Goal: Book appointment/travel/reservation

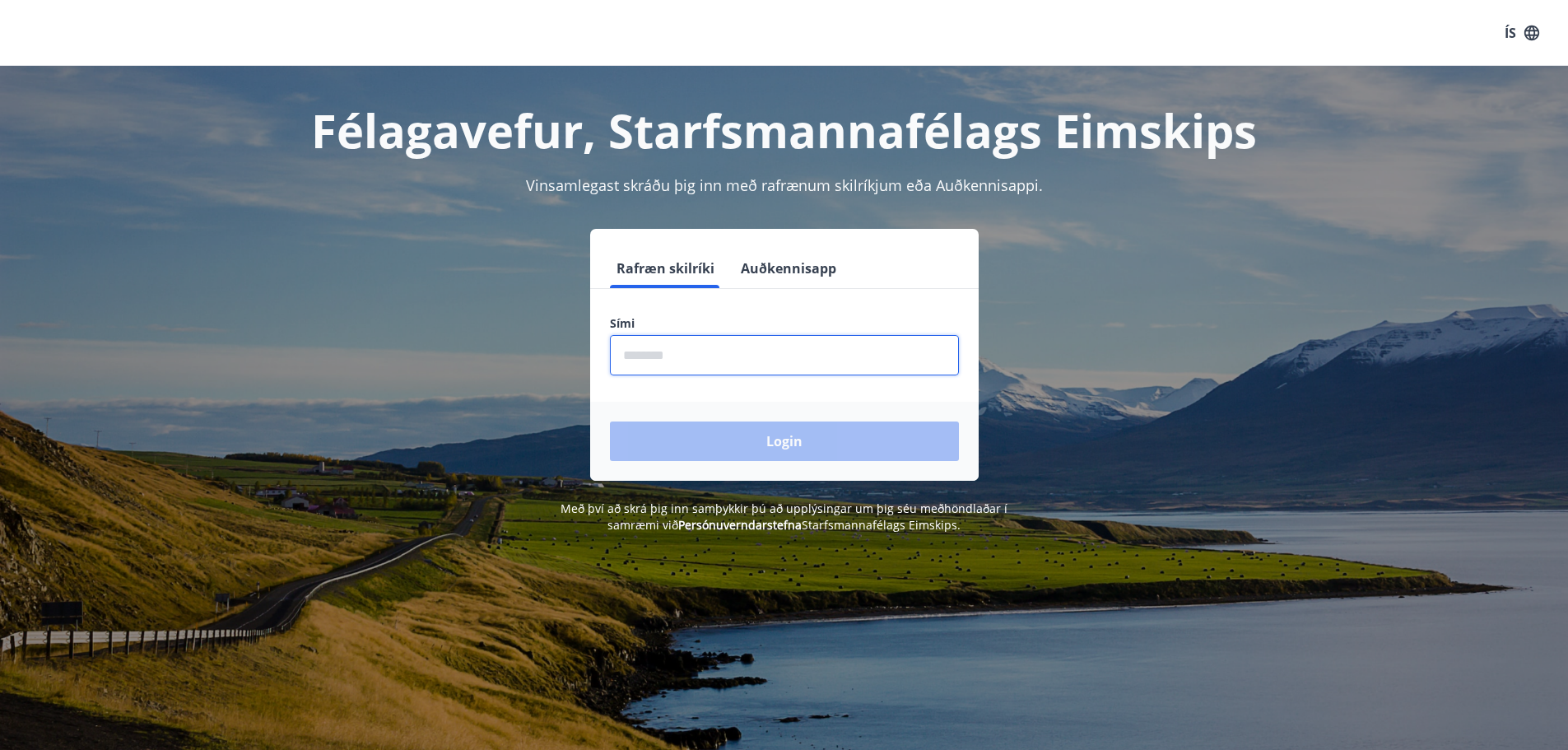
click at [689, 355] on input "phone" at bounding box center [785, 355] width 349 height 40
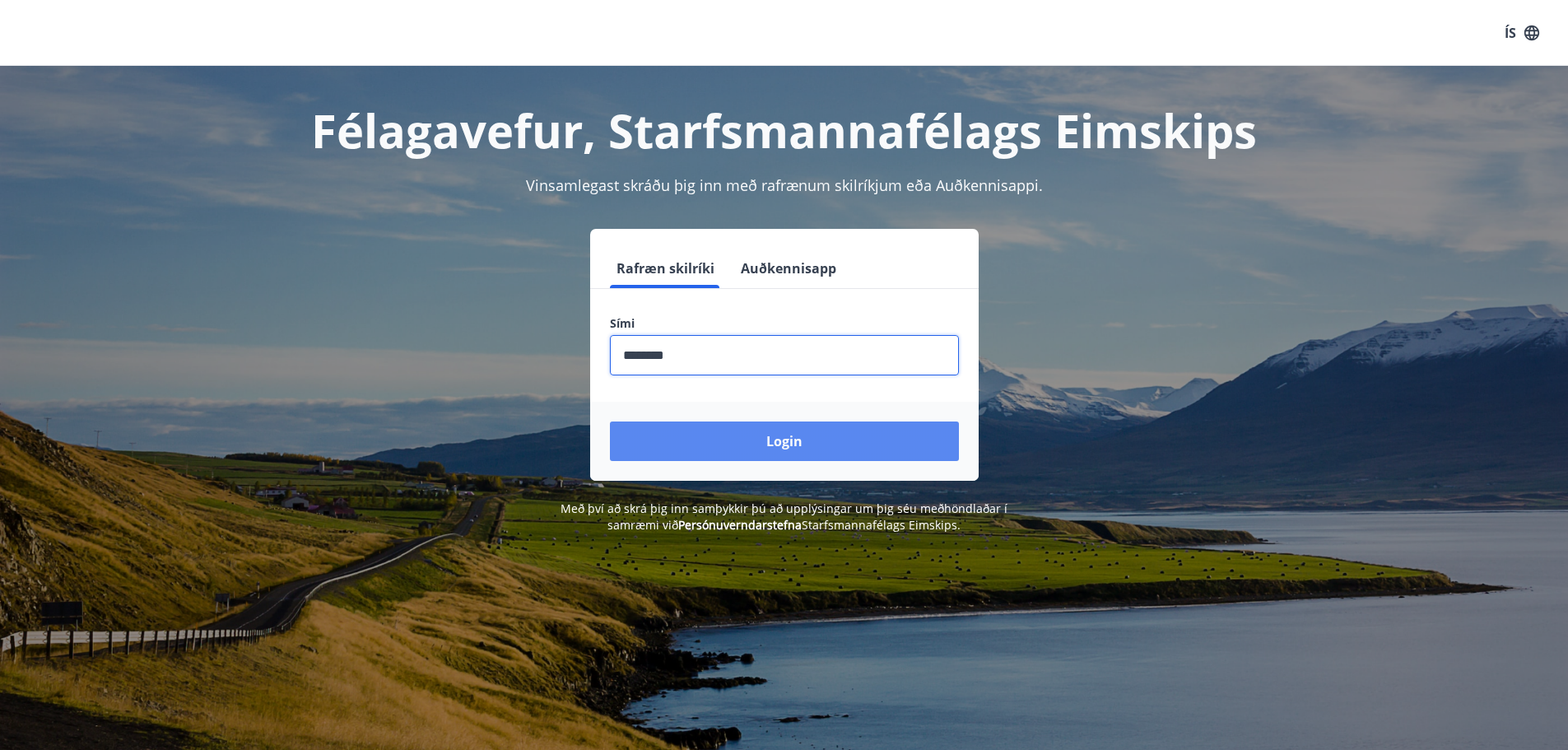
type input "********"
click at [779, 438] on button "Login" at bounding box center [785, 441] width 349 height 39
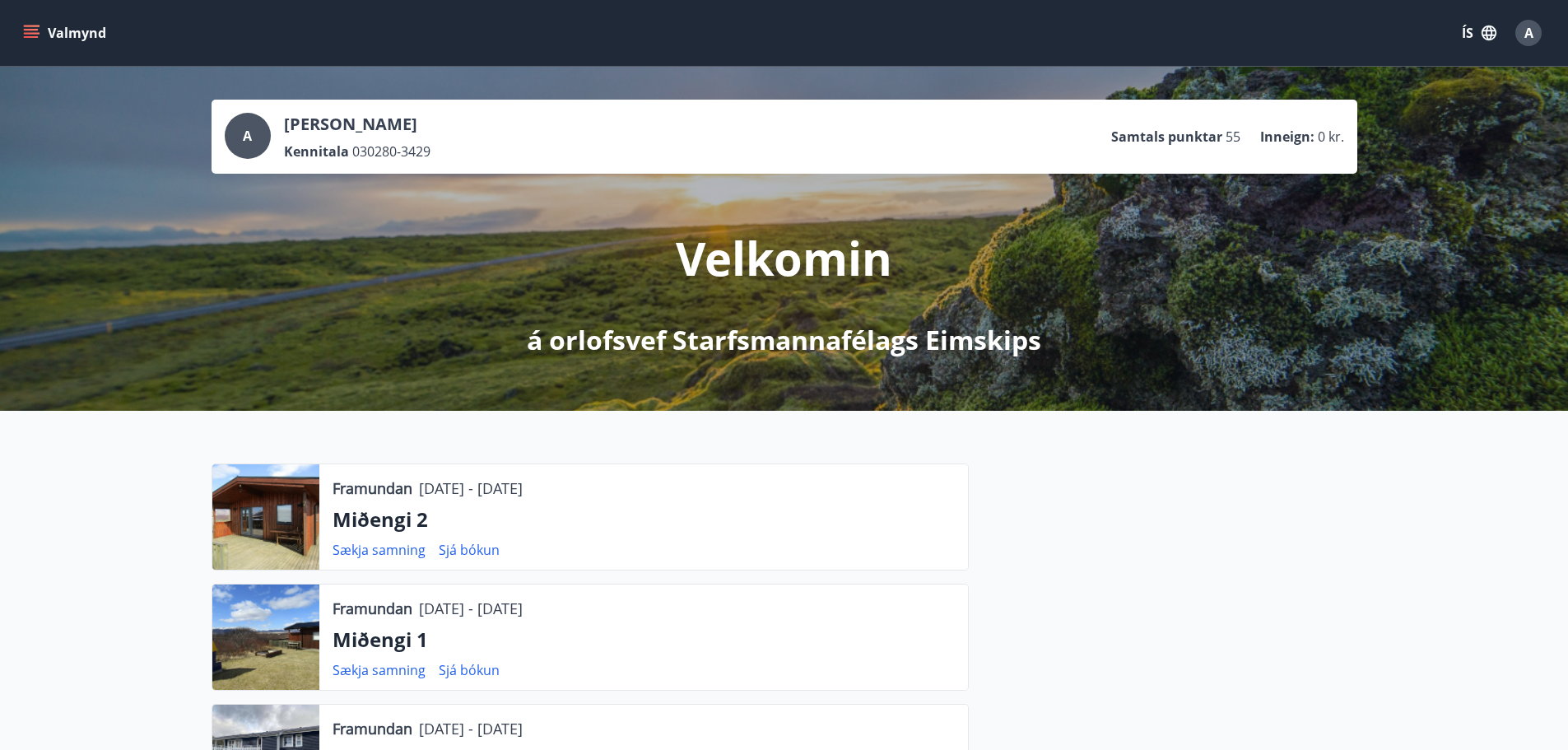
click at [29, 38] on icon "menu" at bounding box center [31, 33] width 16 height 16
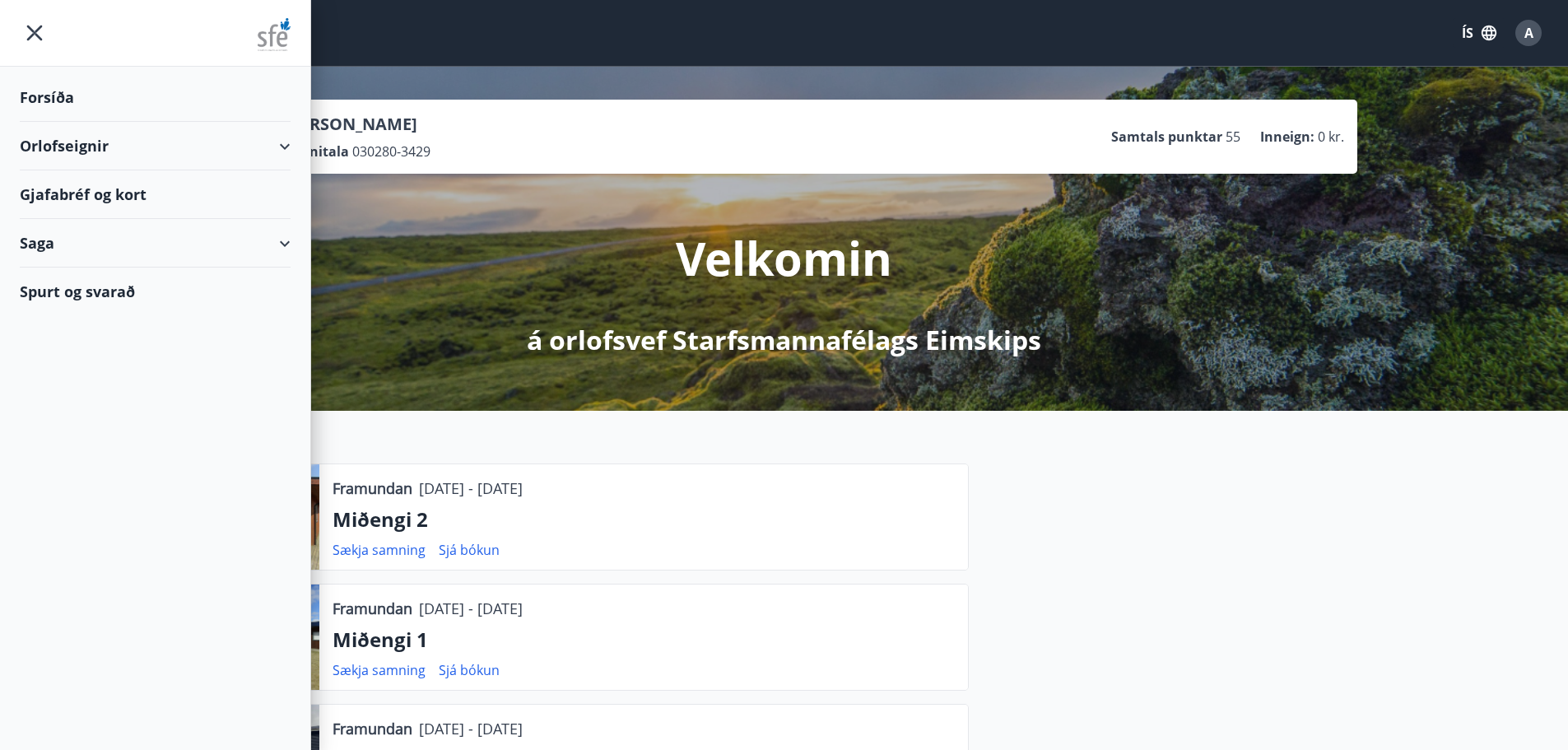
click at [276, 146] on div "Orlofseignir" at bounding box center [155, 146] width 271 height 49
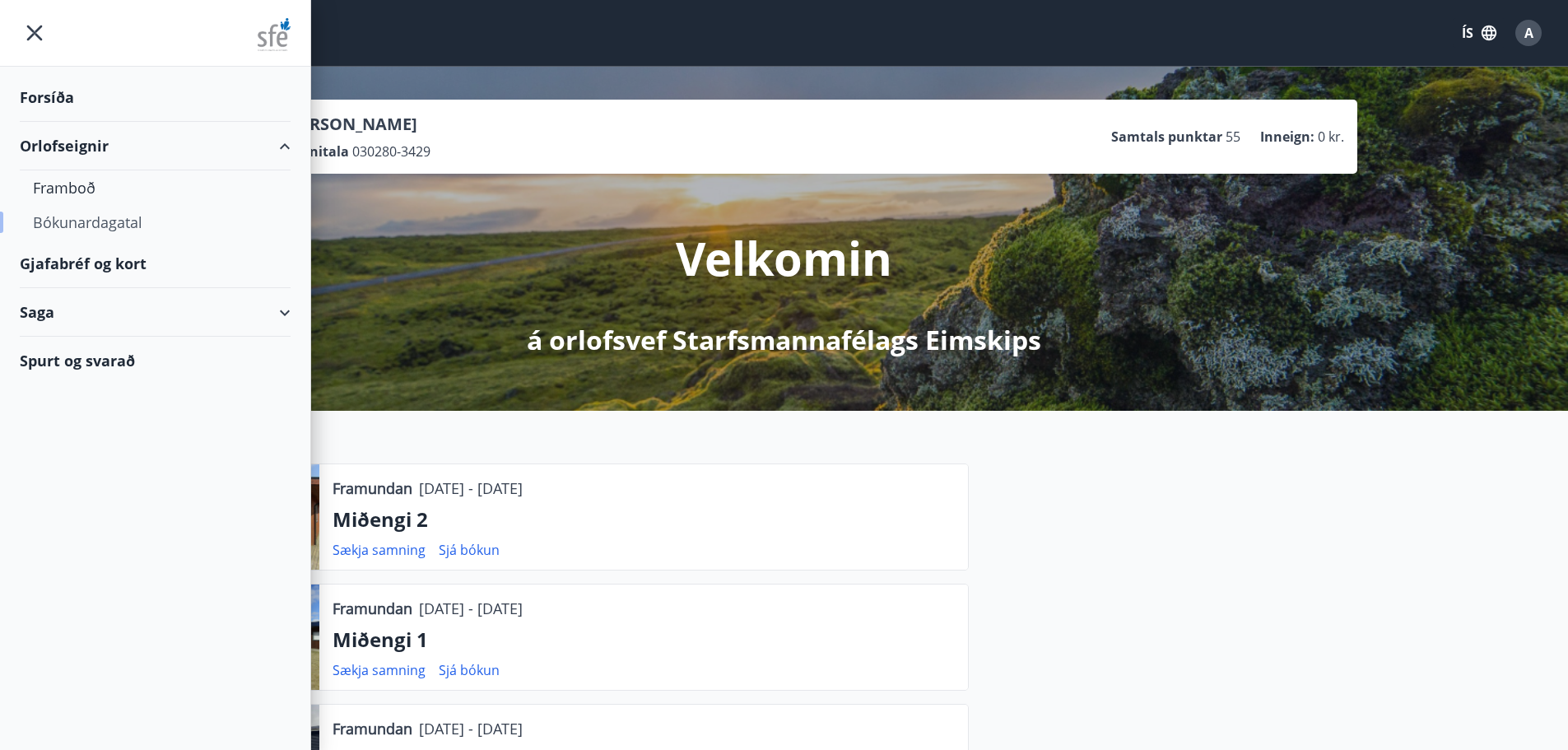
click at [101, 221] on div "Bókunardagatal" at bounding box center [155, 222] width 244 height 35
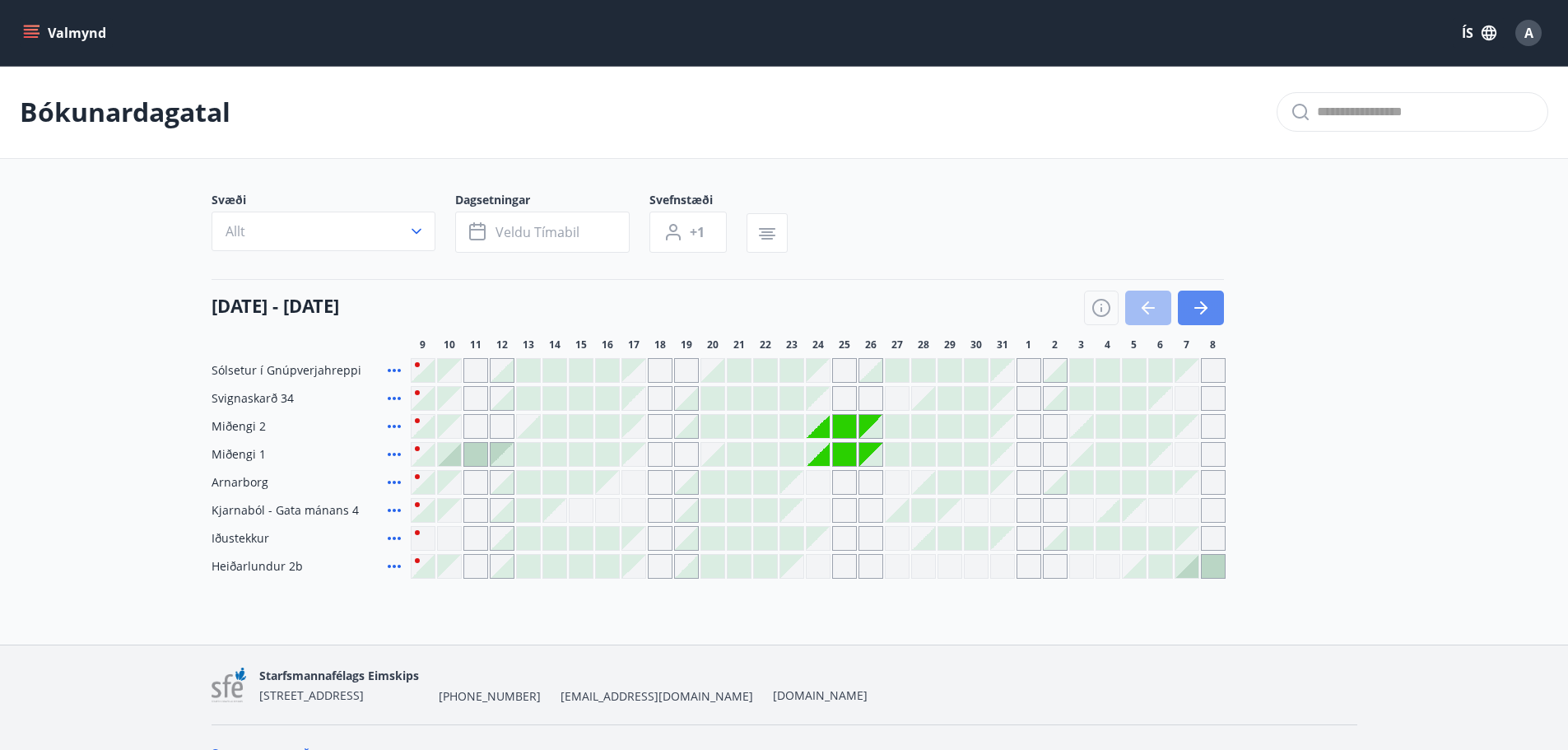
click at [1188, 301] on button "button" at bounding box center [1201, 307] width 46 height 35
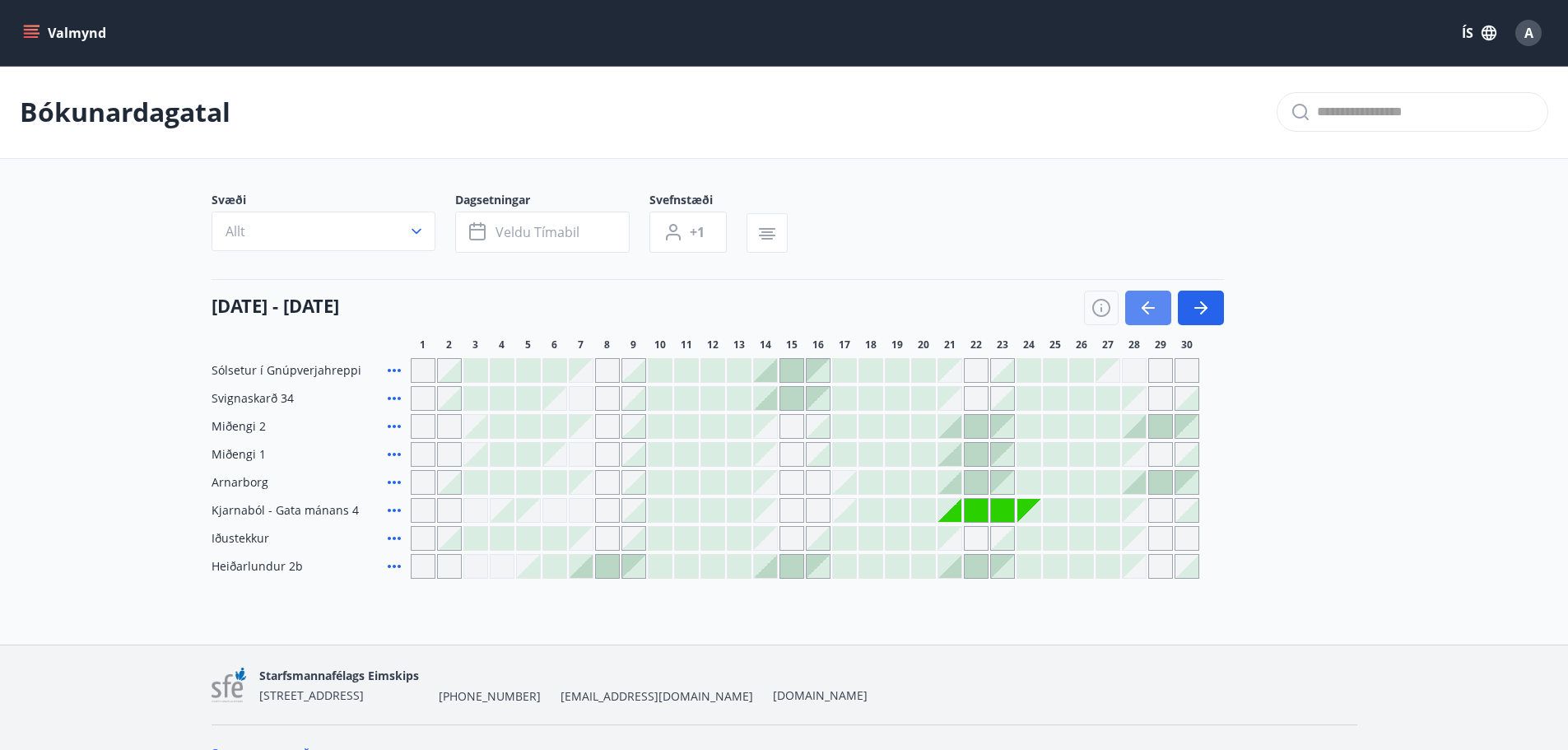
click at [1158, 302] on button "button" at bounding box center [1148, 307] width 46 height 35
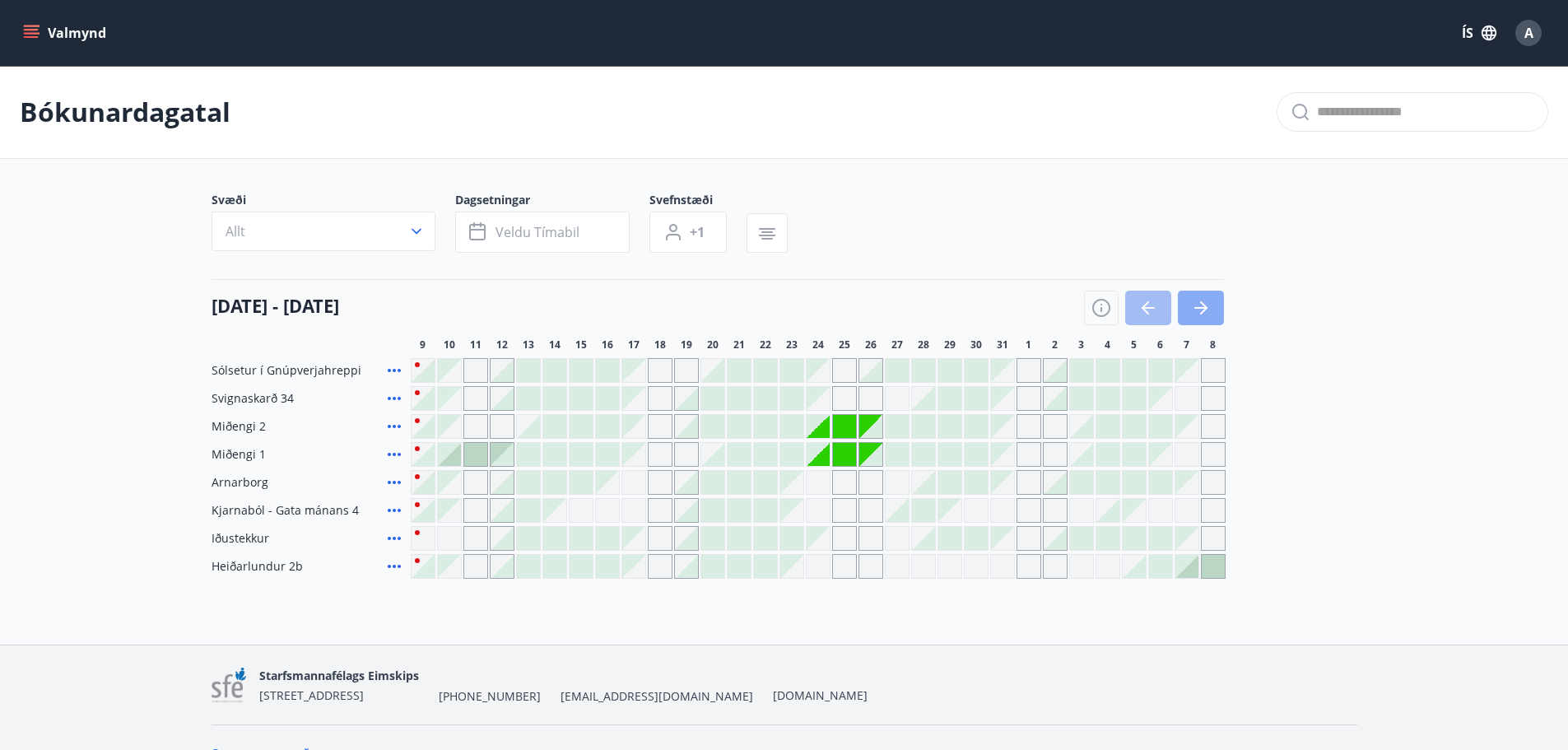
click at [1197, 310] on icon "button" at bounding box center [1201, 307] width 20 height 20
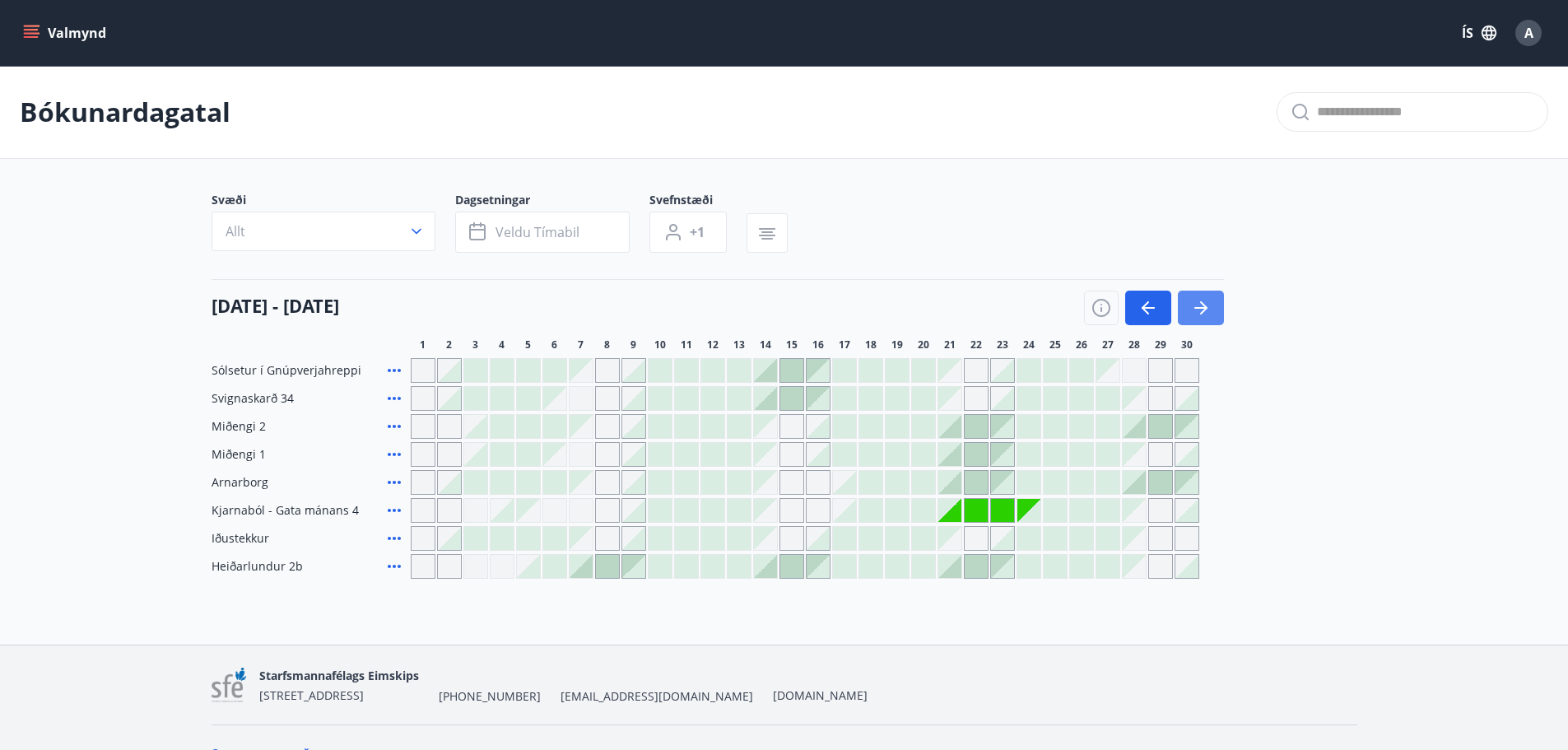
click at [1197, 310] on icon "button" at bounding box center [1201, 307] width 20 height 20
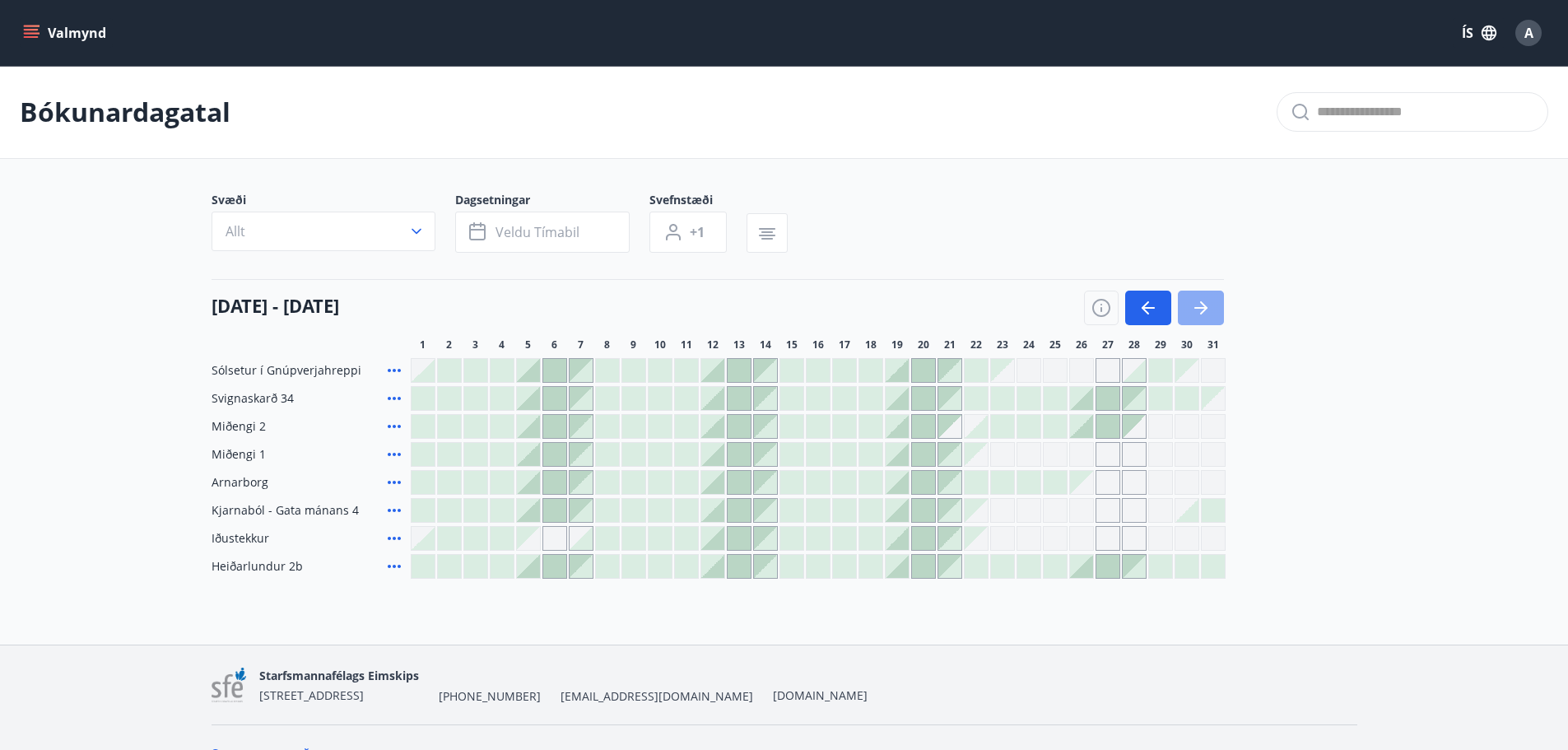
click at [1197, 310] on icon "button" at bounding box center [1201, 307] width 20 height 20
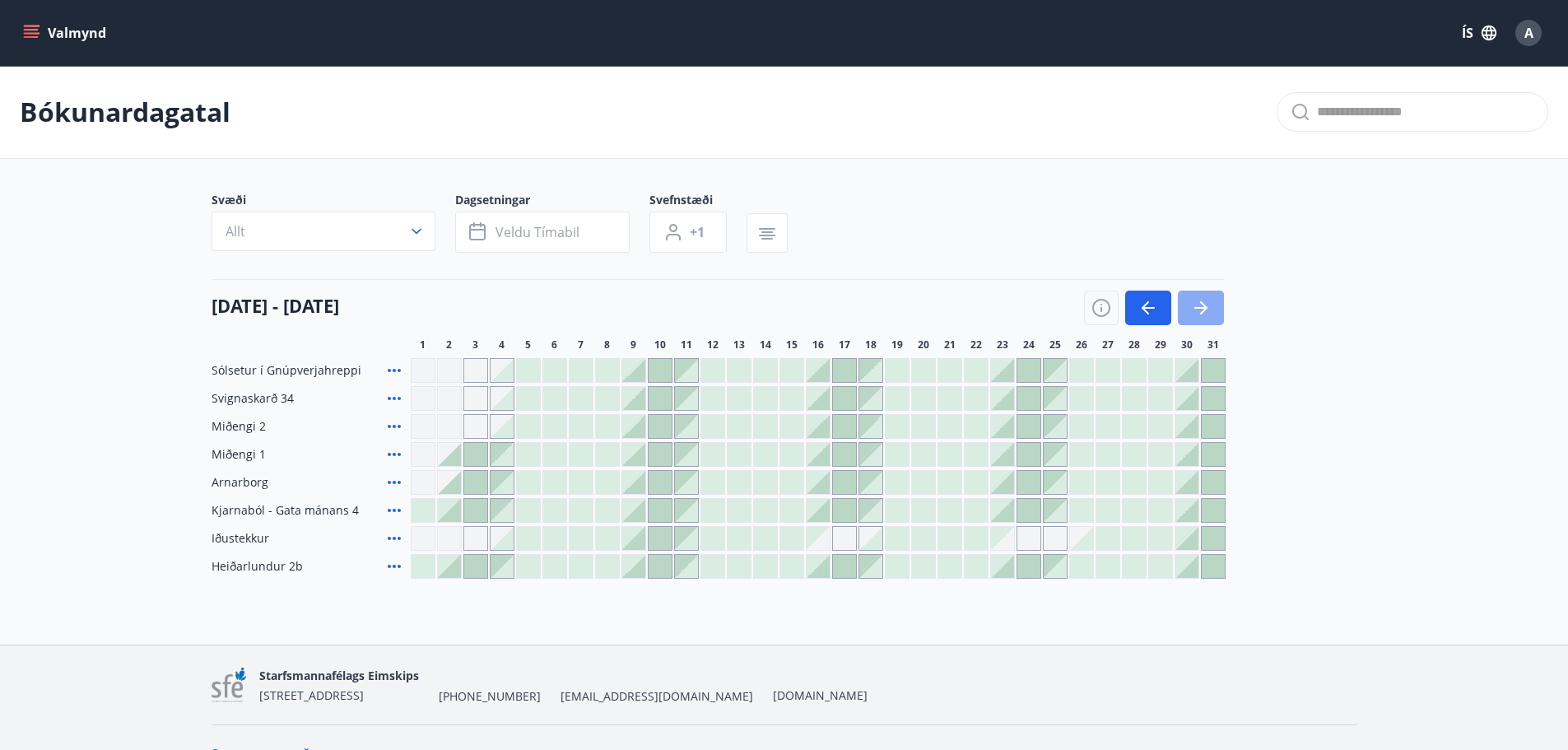
click at [1197, 310] on icon "button" at bounding box center [1201, 307] width 20 height 20
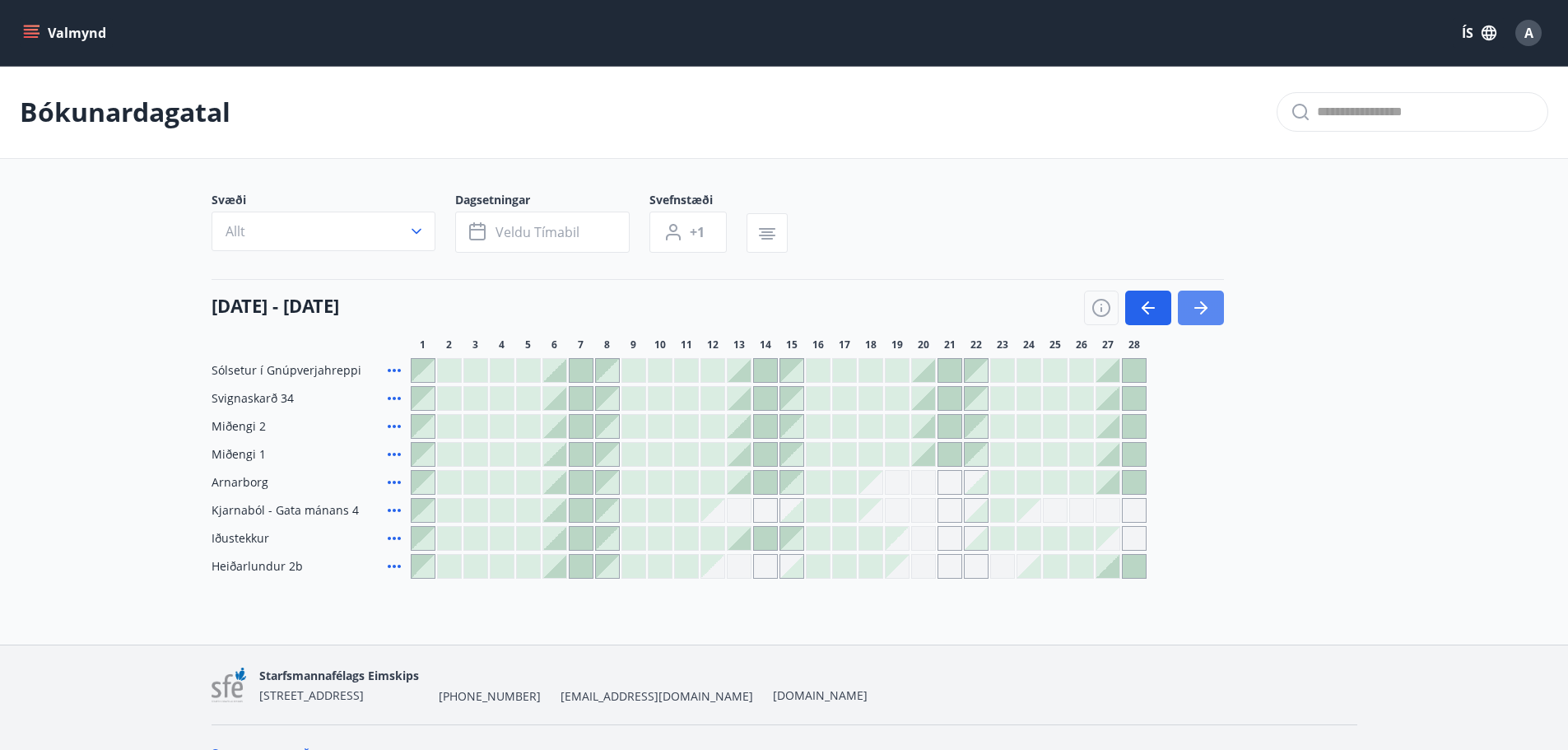
click at [1197, 310] on icon "button" at bounding box center [1201, 307] width 20 height 20
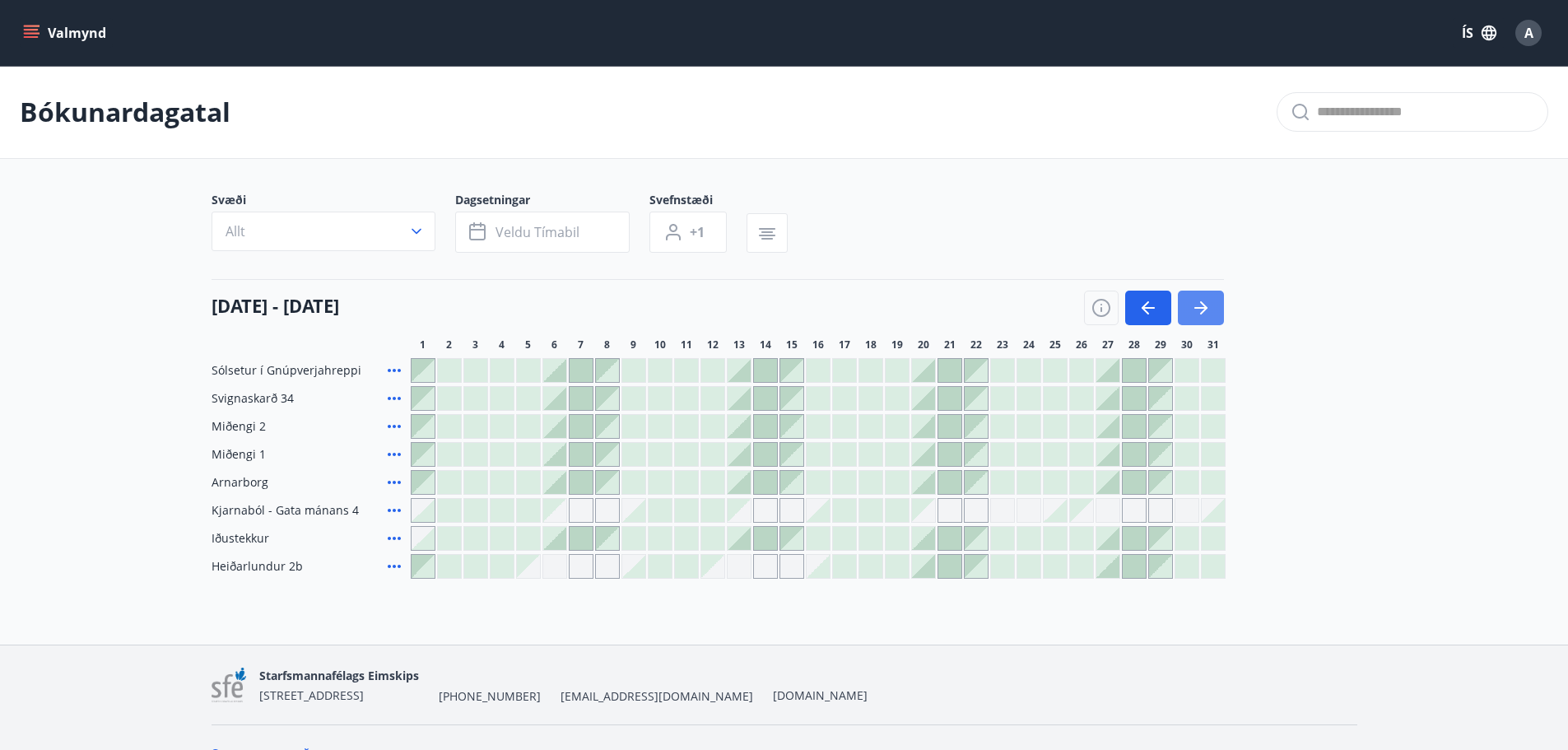
click at [1197, 310] on icon "button" at bounding box center [1201, 307] width 20 height 20
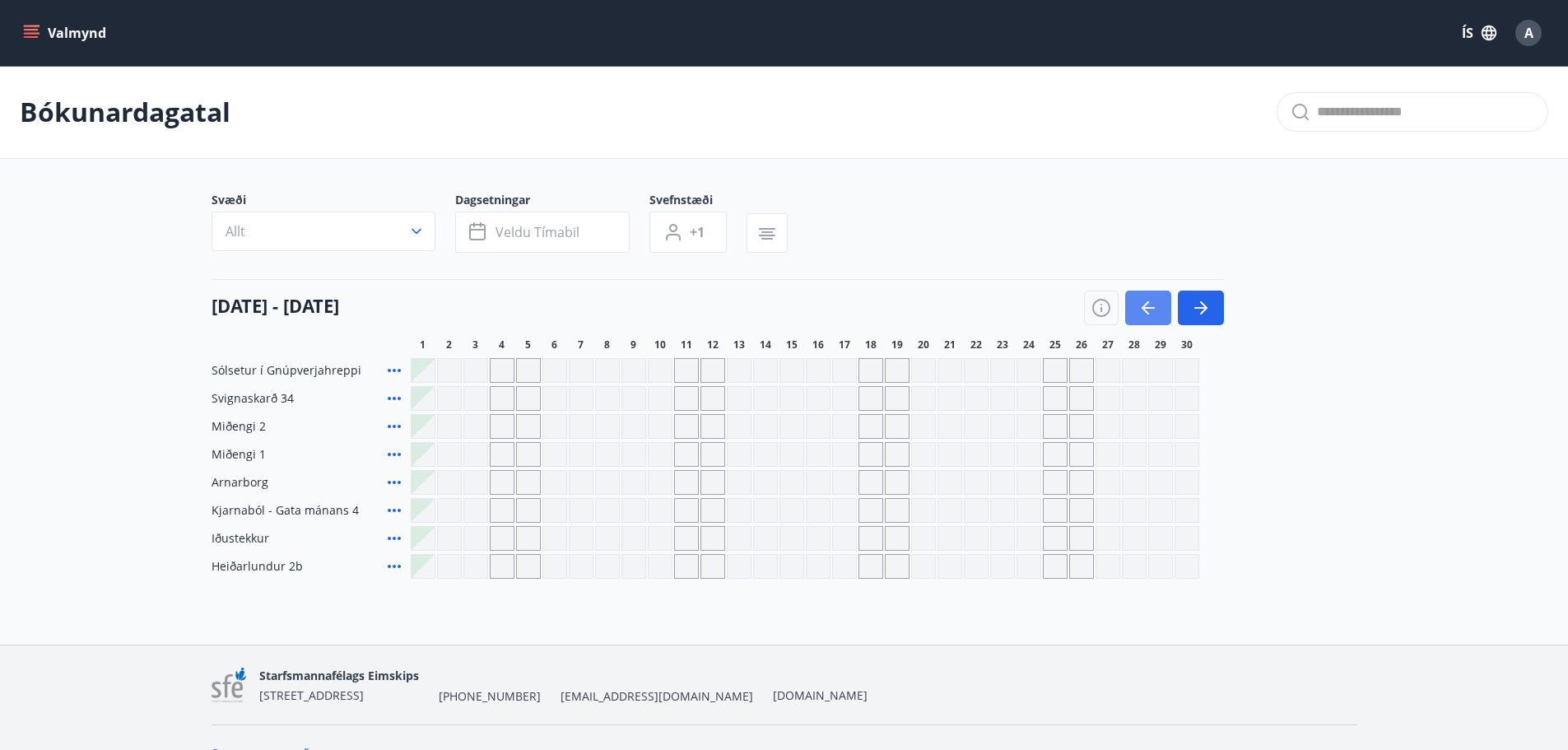
click at [1155, 311] on icon "button" at bounding box center [1148, 307] width 20 height 20
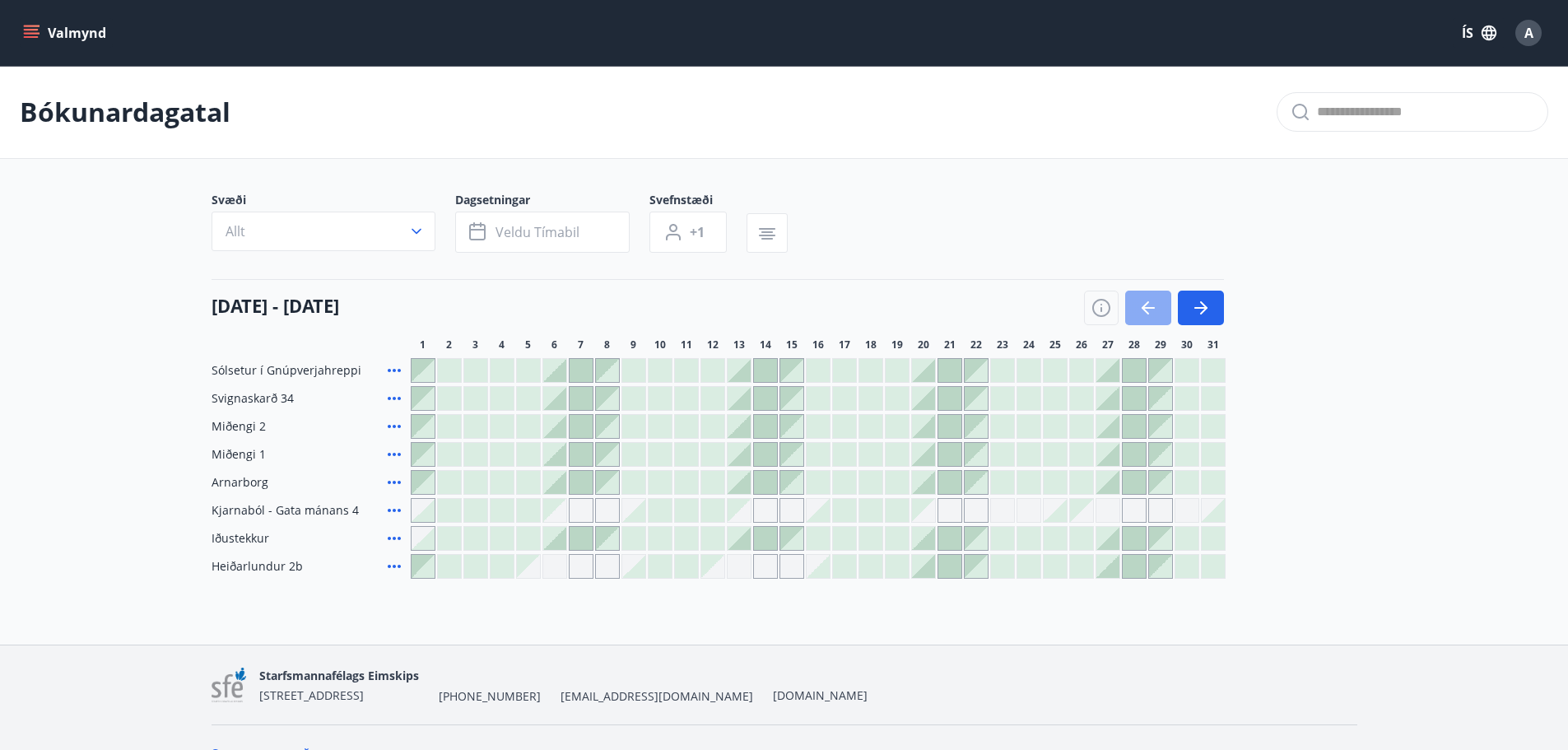
click at [1141, 320] on button "button" at bounding box center [1148, 307] width 46 height 35
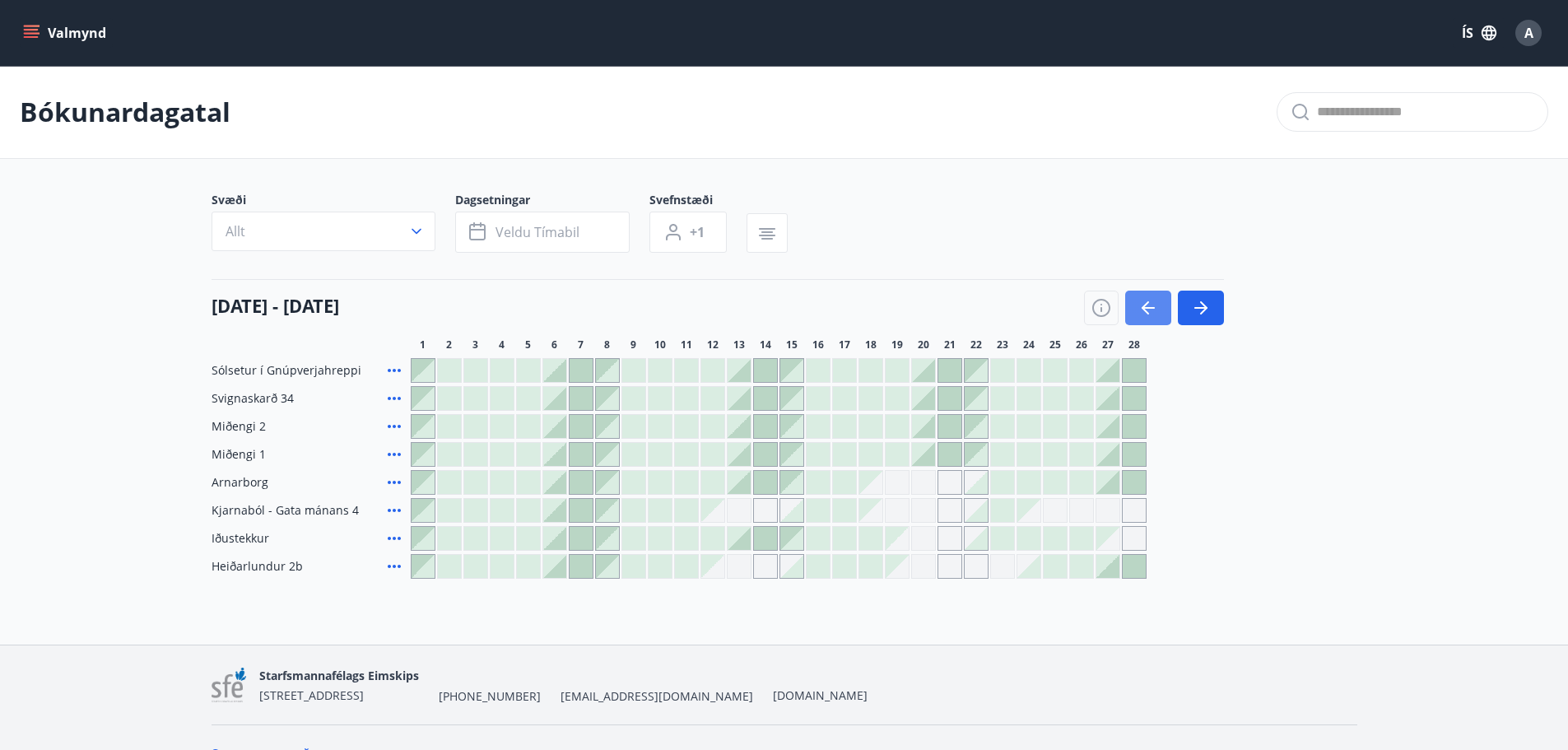
click at [1141, 319] on button "button" at bounding box center [1148, 307] width 46 height 35
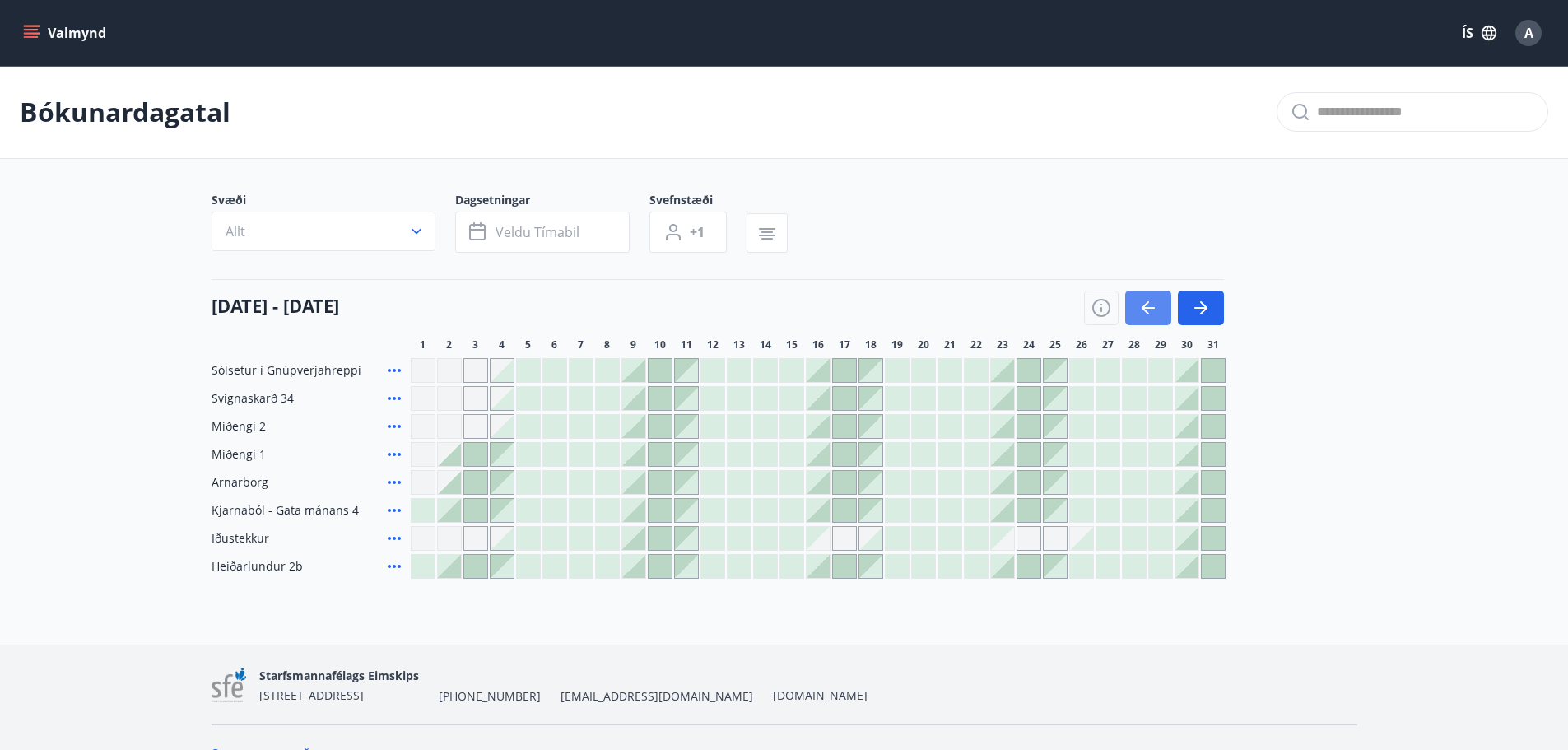
click at [1141, 319] on button "button" at bounding box center [1148, 307] width 46 height 35
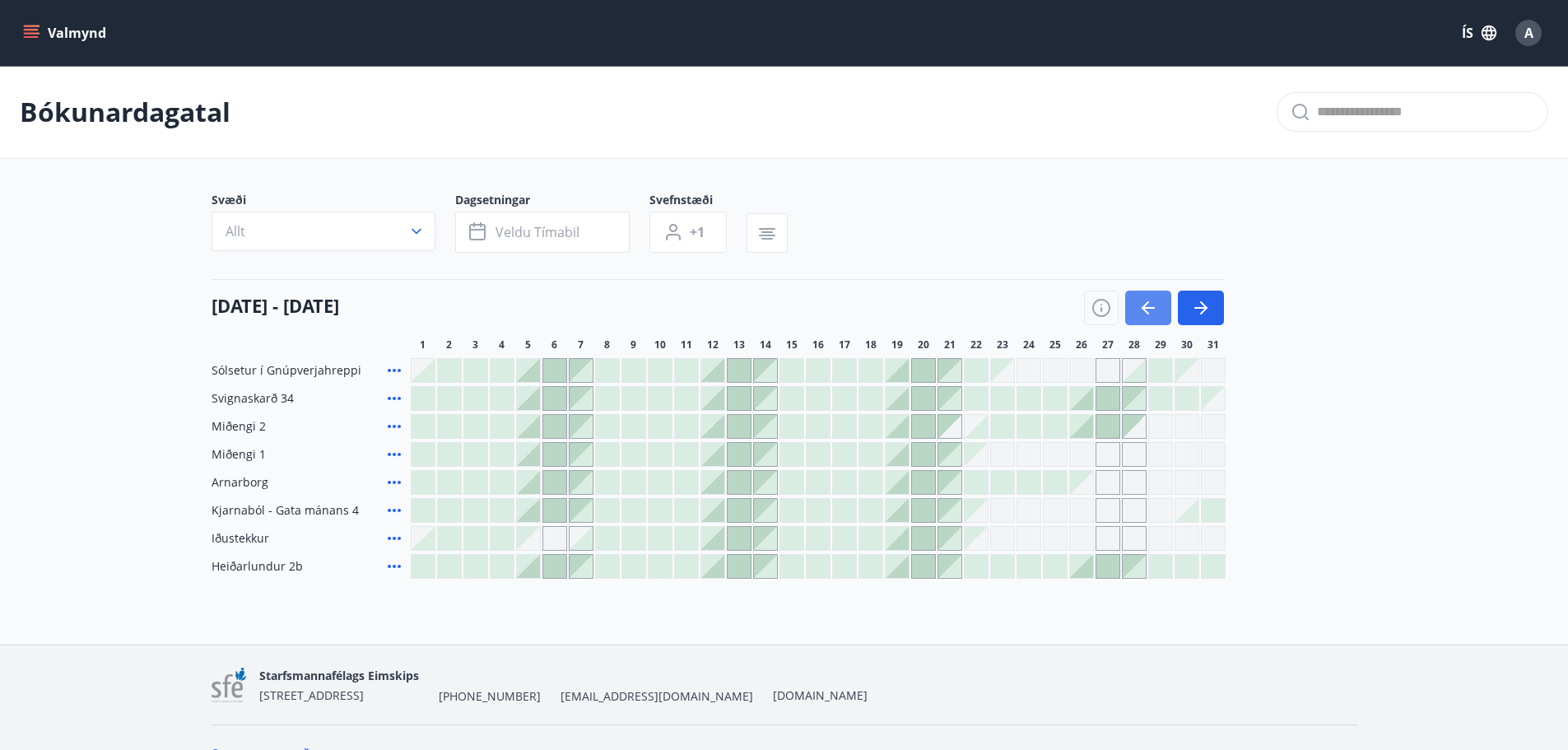
click at [1141, 319] on button "button" at bounding box center [1148, 307] width 46 height 35
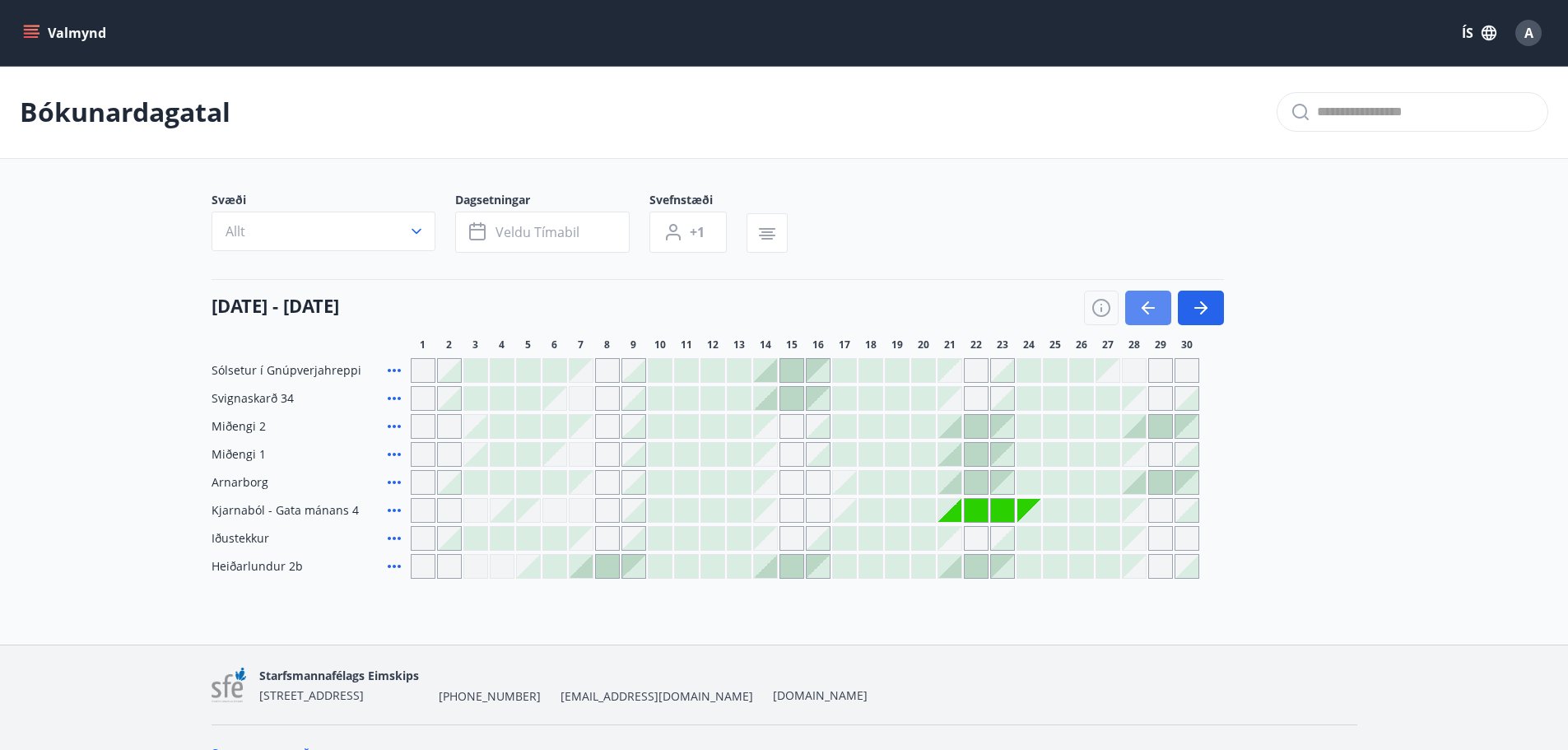
click at [1141, 319] on button "button" at bounding box center [1148, 307] width 46 height 35
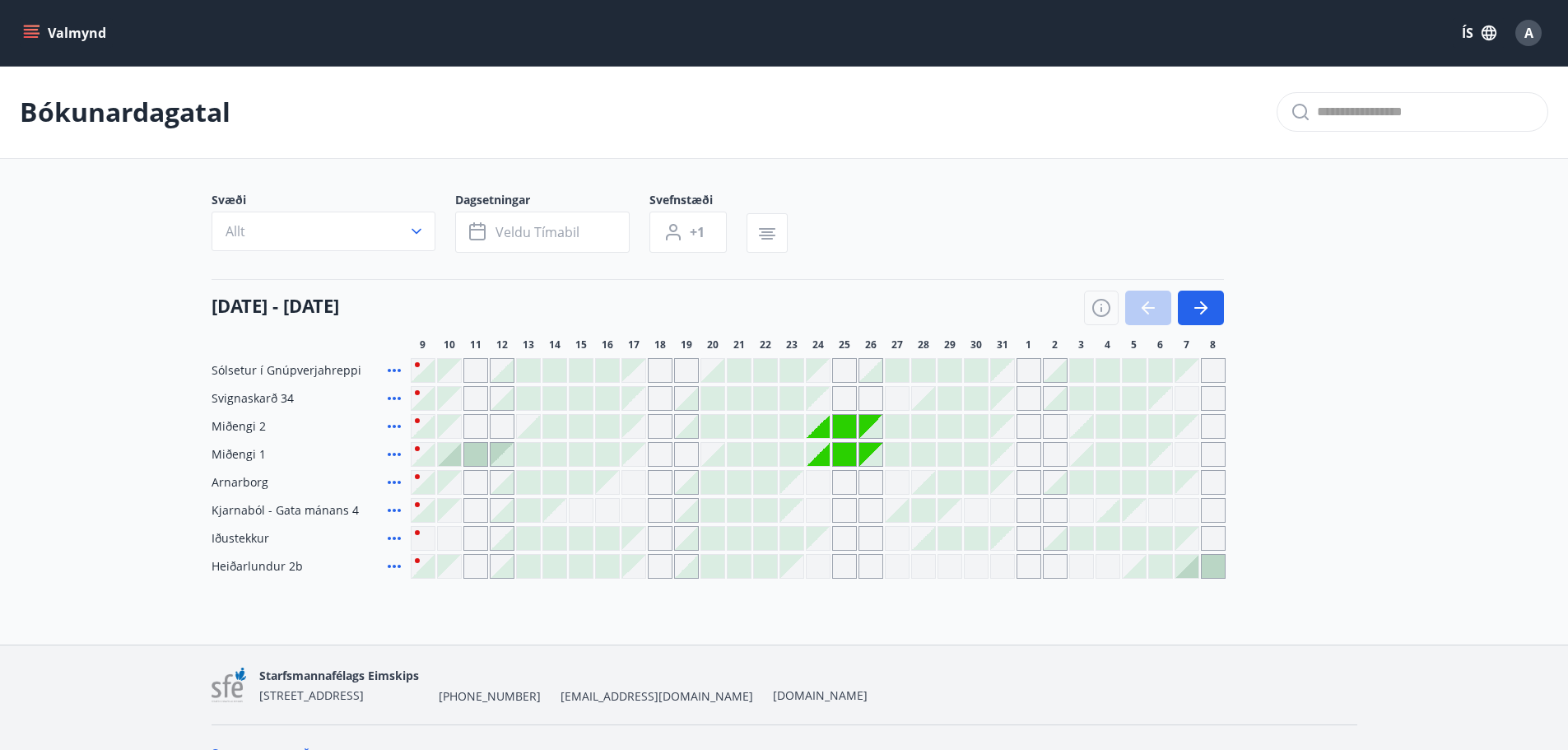
click at [1141, 319] on div at bounding box center [1154, 307] width 140 height 35
click at [1192, 306] on icon "button" at bounding box center [1201, 307] width 20 height 20
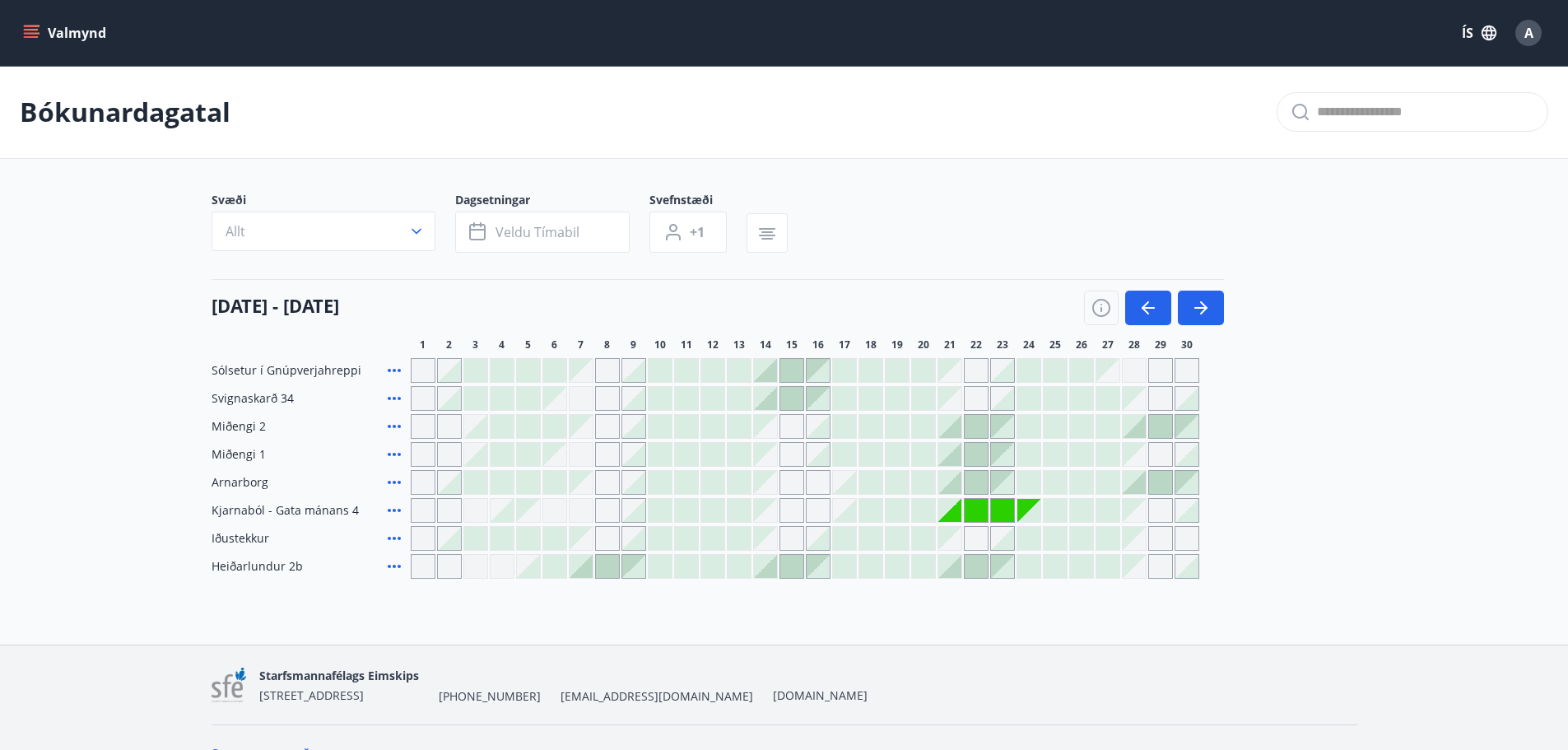
click at [1145, 313] on icon "button" at bounding box center [1148, 307] width 20 height 20
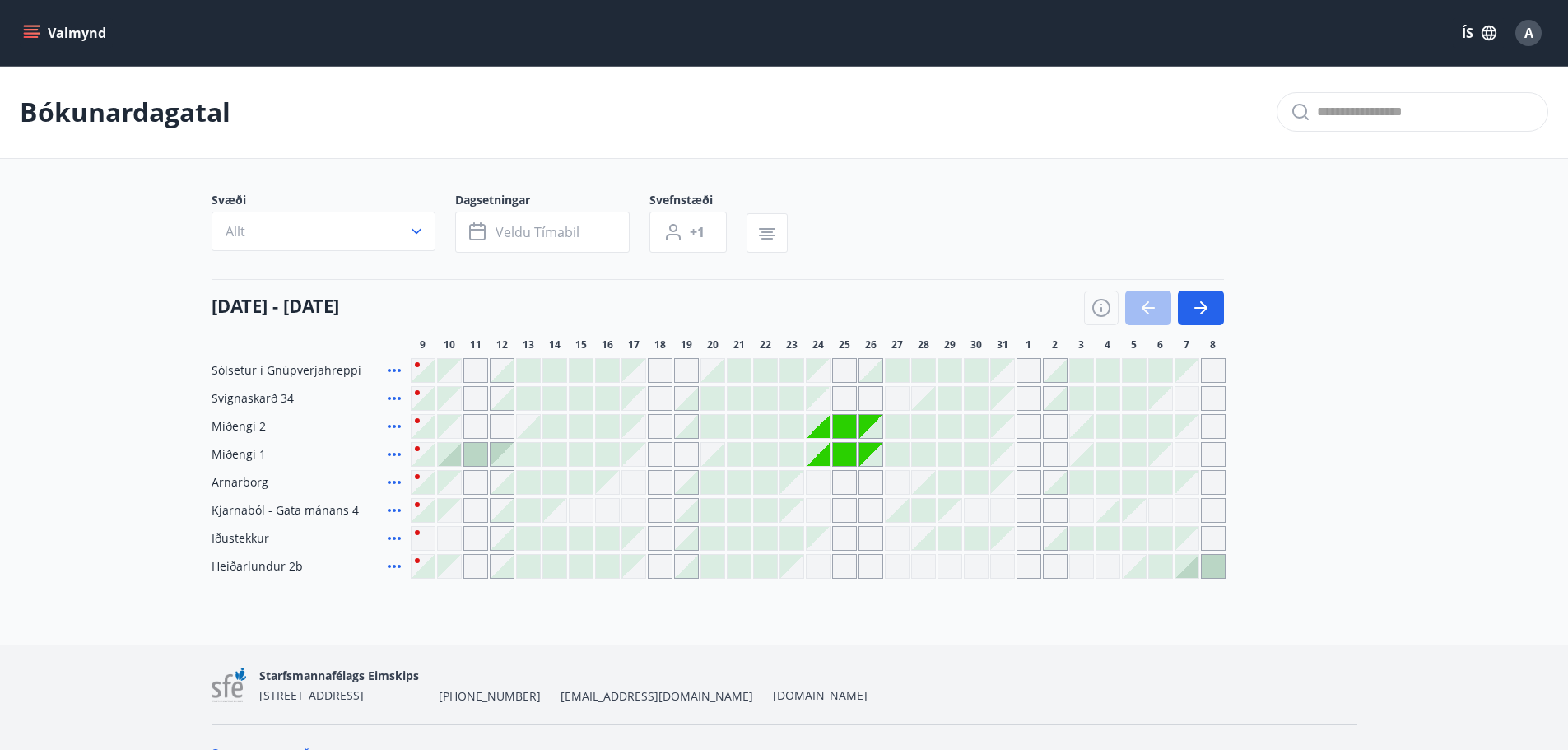
click at [1205, 326] on div "09 október - 08 nóvember 9 10 11 12 13 14 15 16 17 18 19 20 21 22 23 24 25 26 2…" at bounding box center [784, 314] width 1146 height 72
click at [1205, 313] on icon "button" at bounding box center [1201, 307] width 20 height 20
